Goal: Check status: Check status

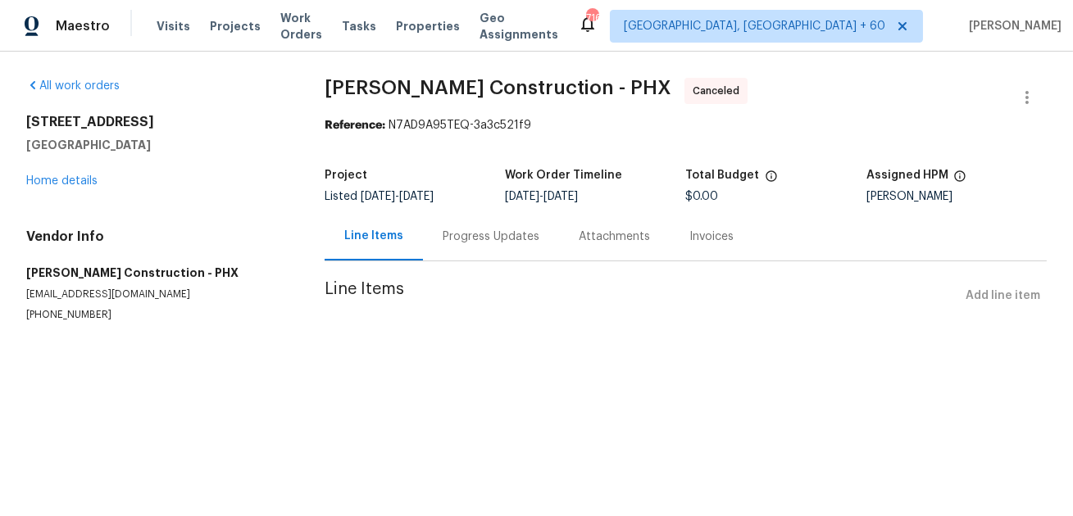
click at [477, 243] on div "Progress Updates" at bounding box center [491, 237] width 97 height 16
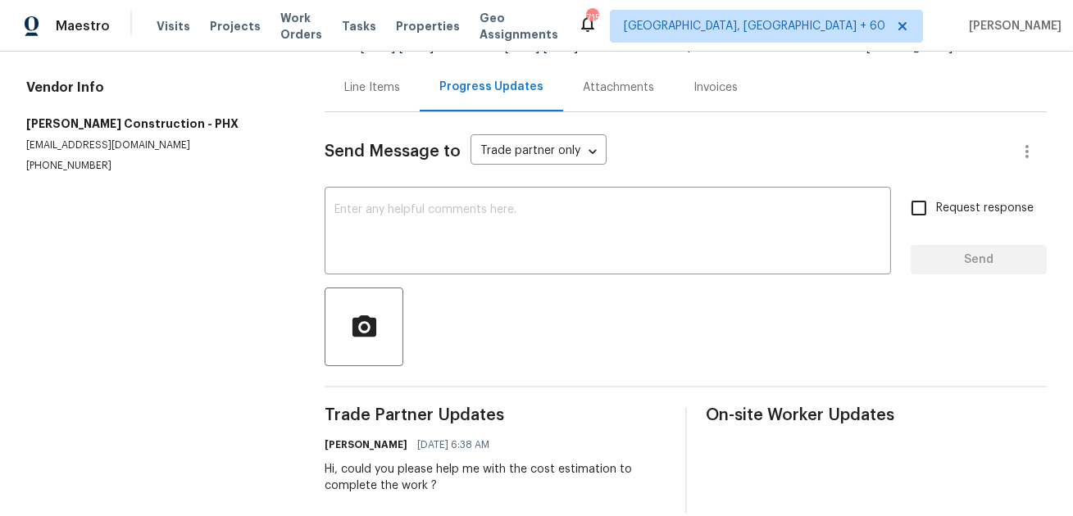
scroll to position [173, 0]
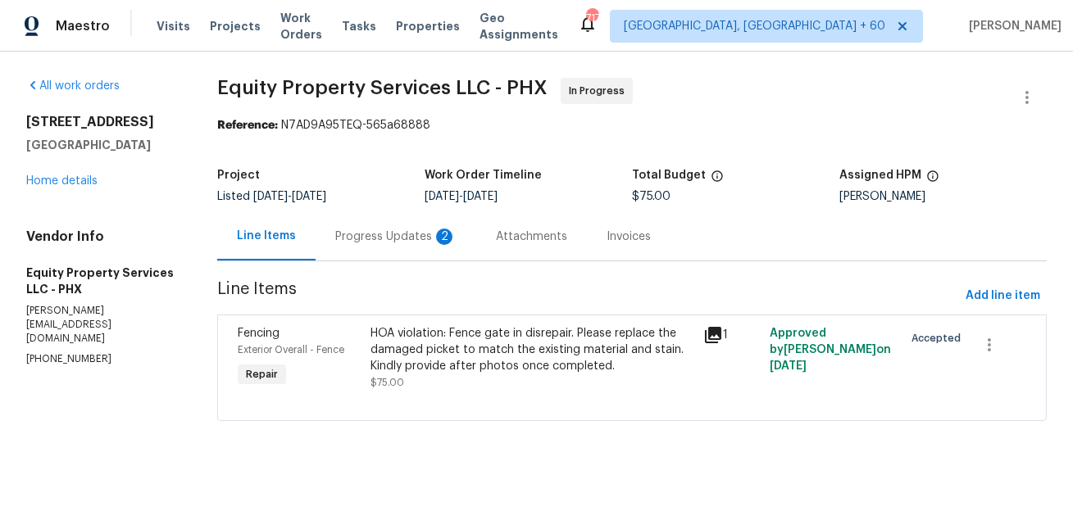
click at [379, 233] on div "Progress Updates 2" at bounding box center [395, 237] width 121 height 16
